Goal: Navigation & Orientation: Go to known website

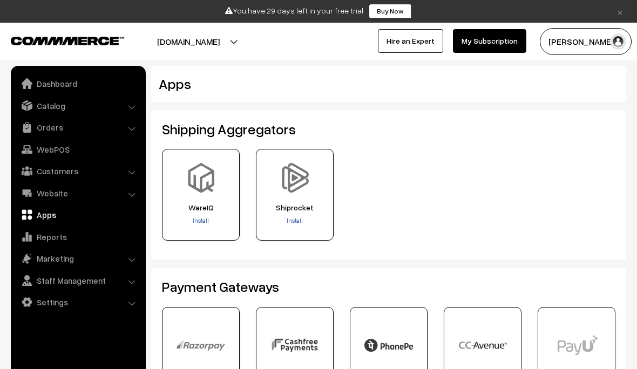
click at [611, 44] on img "button" at bounding box center [618, 41] width 16 height 16
click at [491, 242] on div "WareIQ Install Install" at bounding box center [388, 199] width 469 height 100
click at [201, 39] on button "[DOMAIN_NAME]" at bounding box center [188, 41] width 138 height 27
click at [258, 74] on link "Go to Website" at bounding box center [242, 75] width 86 height 24
click at [66, 77] on link "Dashboard" at bounding box center [77, 83] width 128 height 19
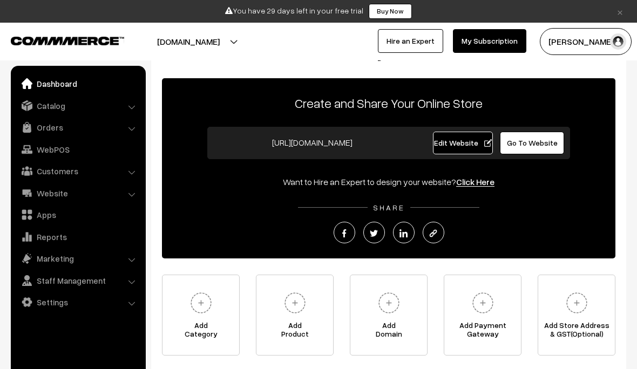
scroll to position [40, 0]
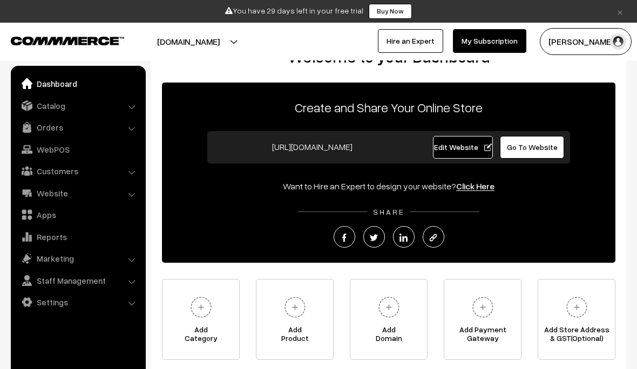
click at [468, 145] on span "Edit Website" at bounding box center [463, 146] width 58 height 9
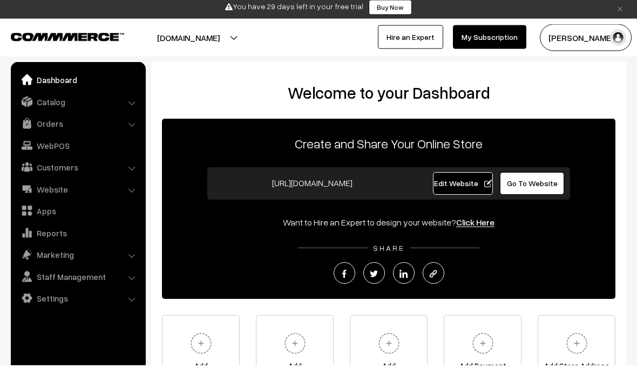
click at [257, 43] on button "[DOMAIN_NAME]" at bounding box center [188, 41] width 138 height 27
click at [264, 71] on link "Go to Website" at bounding box center [242, 75] width 86 height 24
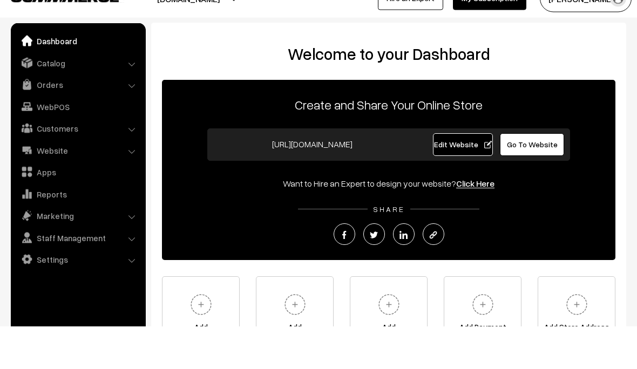
click at [472, 183] on span "Edit Website" at bounding box center [463, 187] width 58 height 9
